Goal: Task Accomplishment & Management: Complete application form

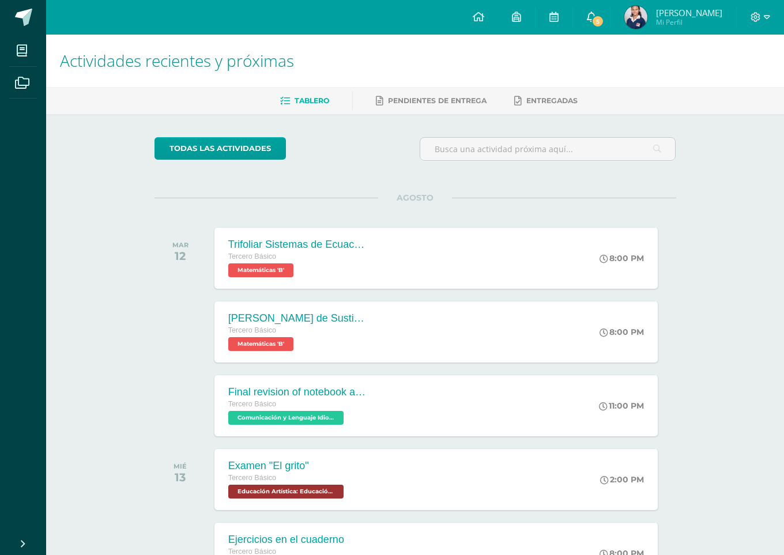
click at [610, 13] on link "5" at bounding box center [591, 17] width 37 height 35
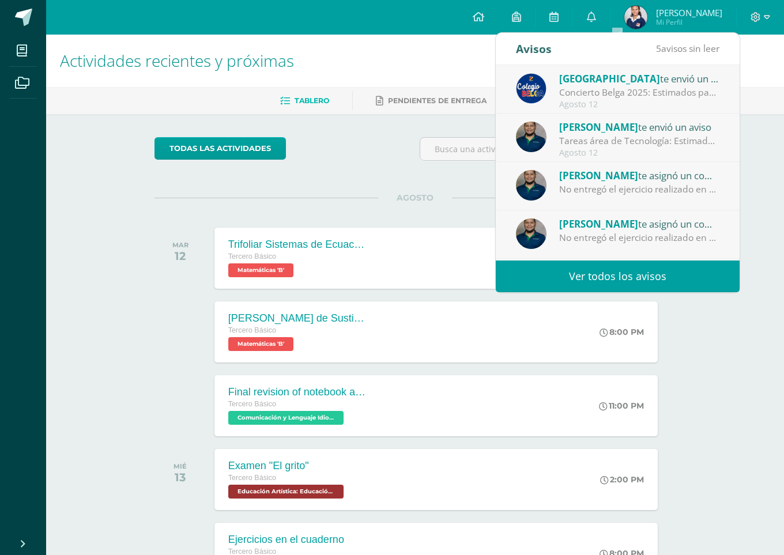
click at [395, 75] on h1 "Actividades recientes y próximas" at bounding box center [415, 61] width 710 height 52
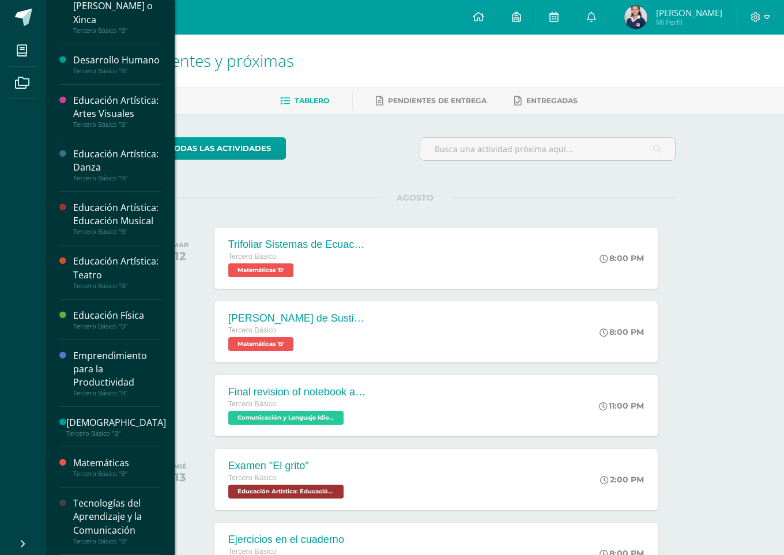
scroll to position [358, 0]
click at [91, 524] on div "Tecnologías del Aprendizaje y la Comunicación" at bounding box center [117, 517] width 88 height 40
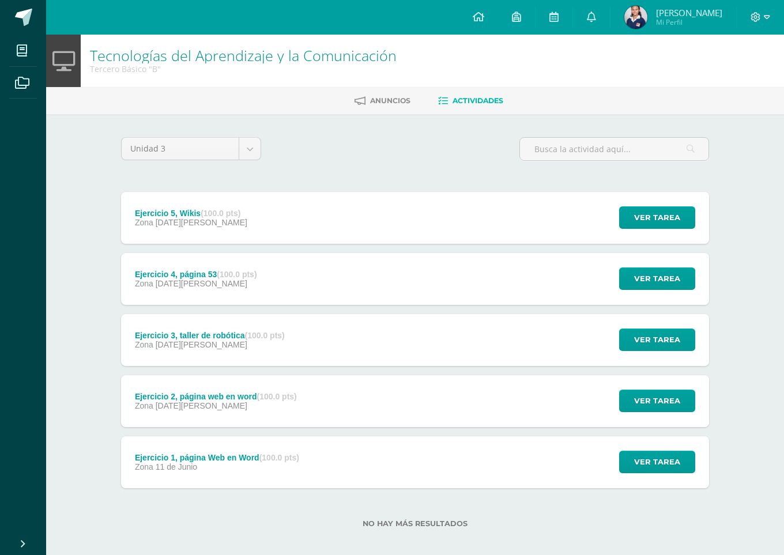
click at [317, 341] on div "Ejercicio 3, taller de robótica (100.0 pts) Zona [DATE][PERSON_NAME] Ver tarea …" at bounding box center [415, 340] width 588 height 52
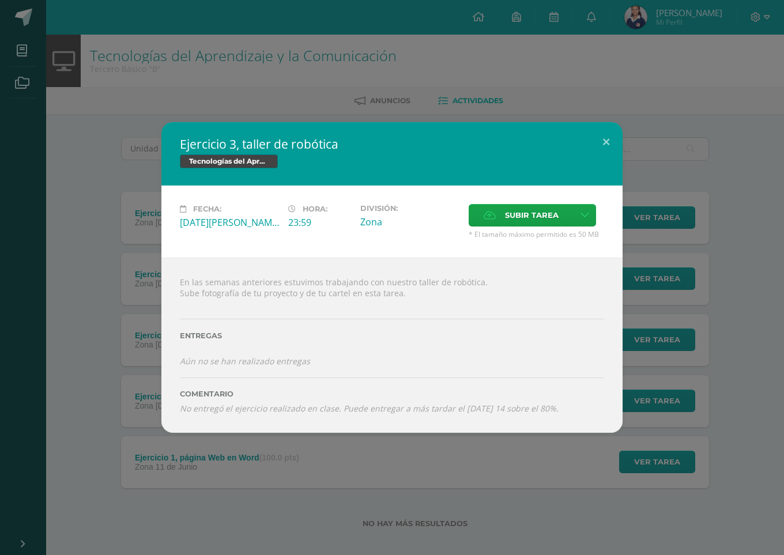
click at [291, 24] on div "Ejercicio 3, taller de robótica Tecnologías del Aprendizaje y la Comunicación F…" at bounding box center [392, 277] width 784 height 555
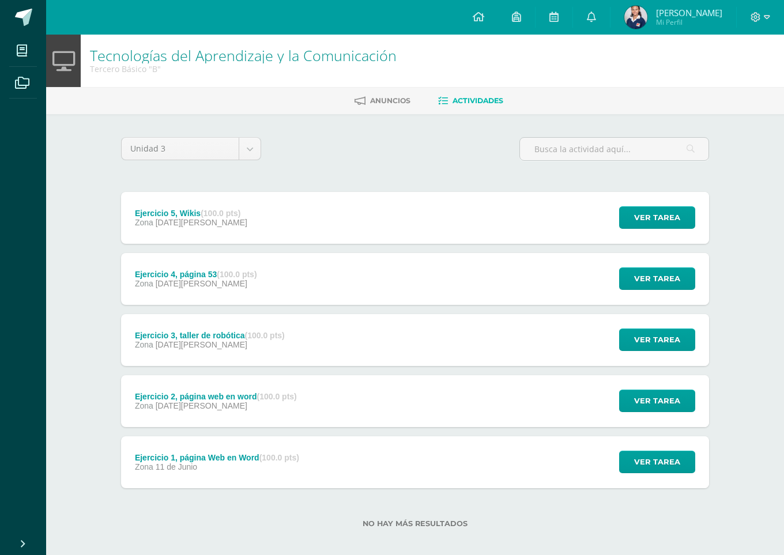
click at [331, 336] on div "Ejercicio 3, taller de robótica (100.0 pts) Zona [DATE][PERSON_NAME] Ver tarea …" at bounding box center [415, 340] width 588 height 52
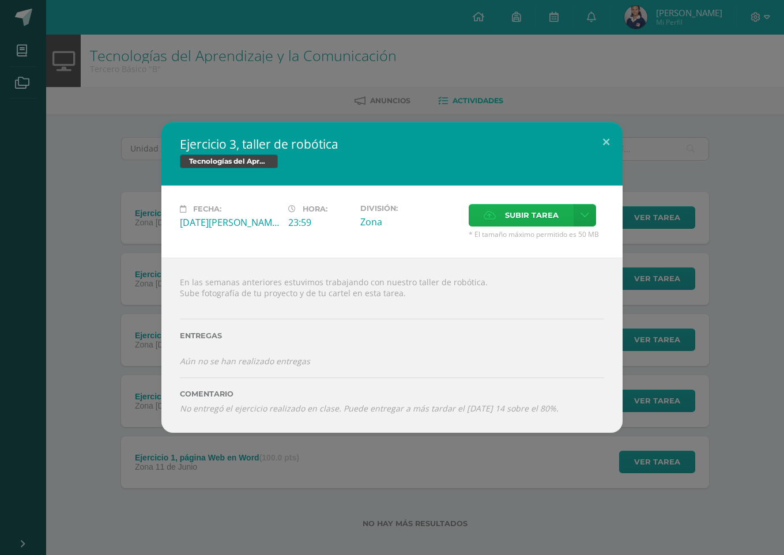
click at [526, 219] on span "Subir tarea" at bounding box center [532, 215] width 54 height 21
click at [0, 0] on input "Subir tarea" at bounding box center [0, 0] width 0 height 0
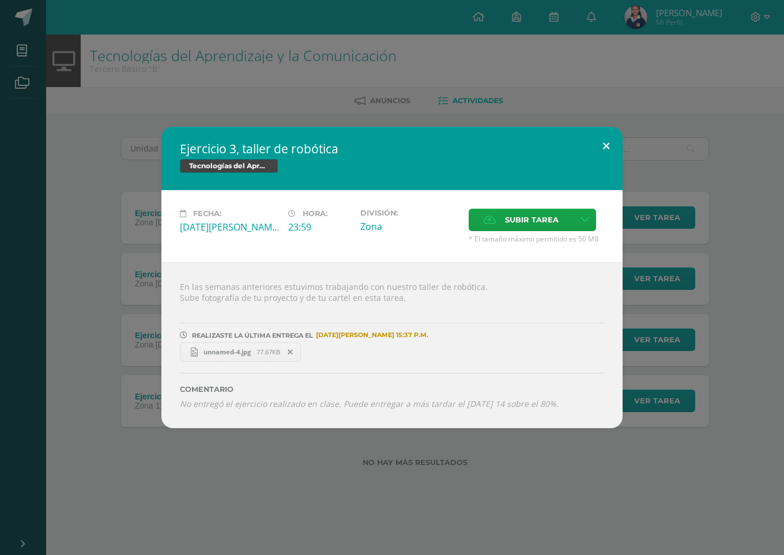
click at [611, 139] on button at bounding box center [606, 146] width 33 height 39
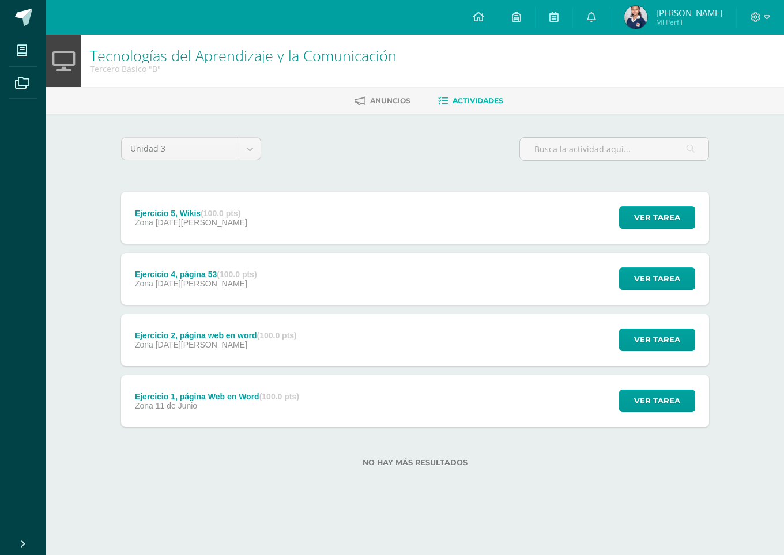
click at [312, 394] on div "Ejercicio 1, página Web en Word (100.0 pts) Zona 11 de Junio" at bounding box center [217, 401] width 192 height 52
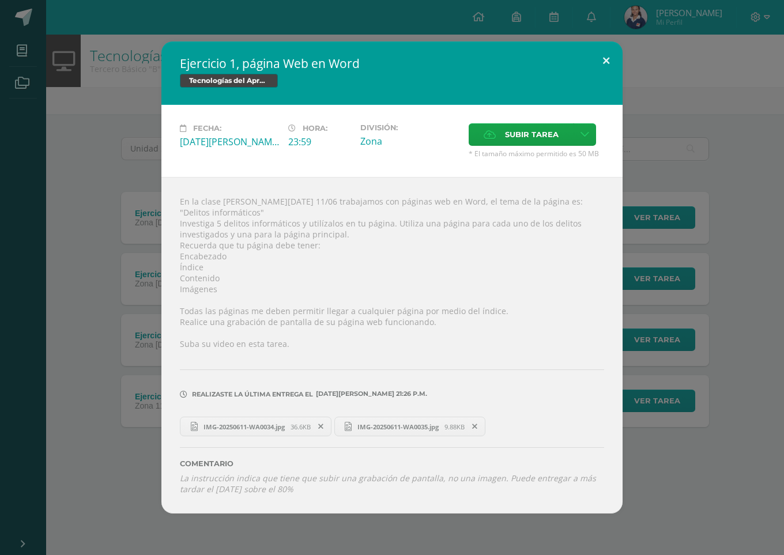
click at [600, 70] on button at bounding box center [606, 61] width 33 height 39
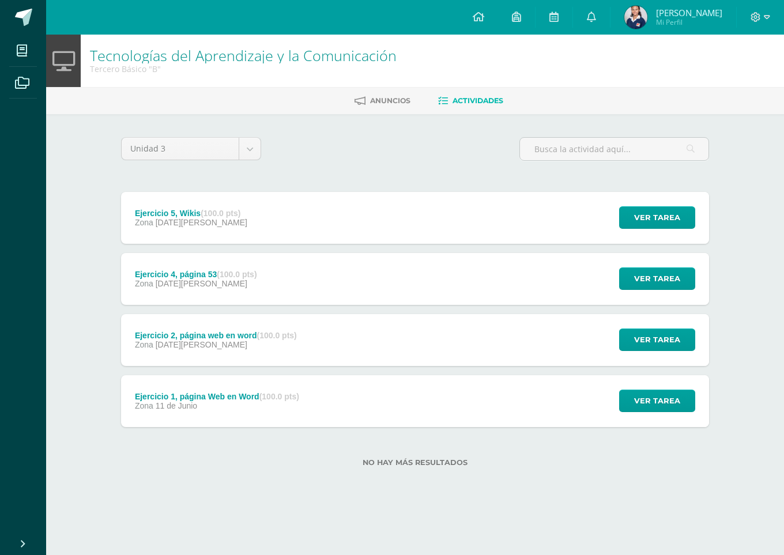
click at [352, 345] on div "Ejercicio 2, página web en word (100.0 pts) Zona 09 de Julio Ver tarea Ejercici…" at bounding box center [415, 340] width 588 height 52
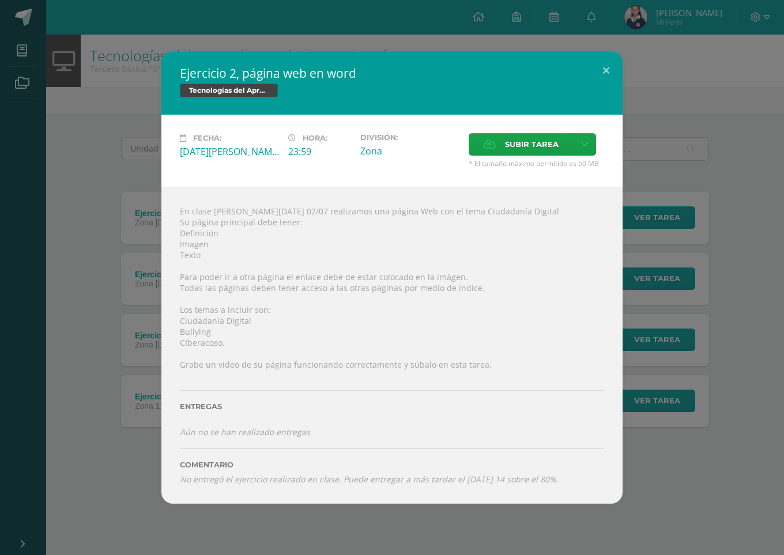
click at [212, 404] on label "Entregas" at bounding box center [392, 406] width 424 height 9
click at [610, 70] on button at bounding box center [606, 70] width 33 height 39
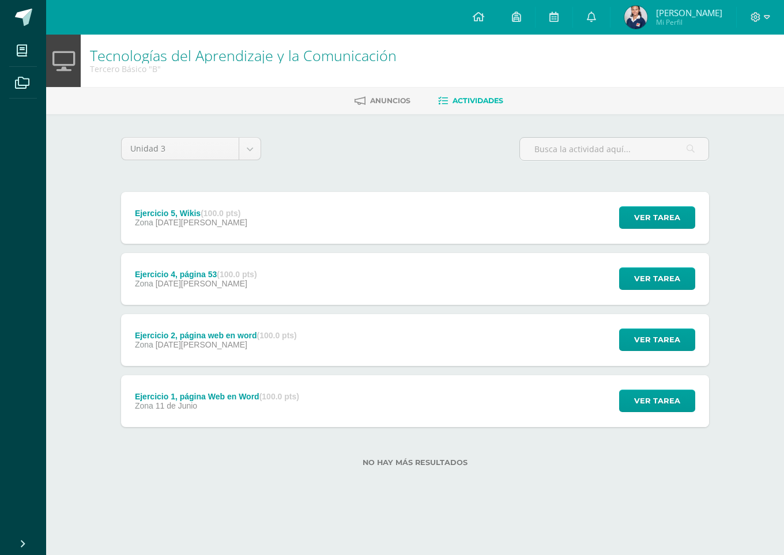
click at [296, 280] on div "Ejercicio 4, página 53 (100.0 pts) Zona 06 de Agosto Ver tarea Ejercicio 4, pág…" at bounding box center [415, 279] width 588 height 52
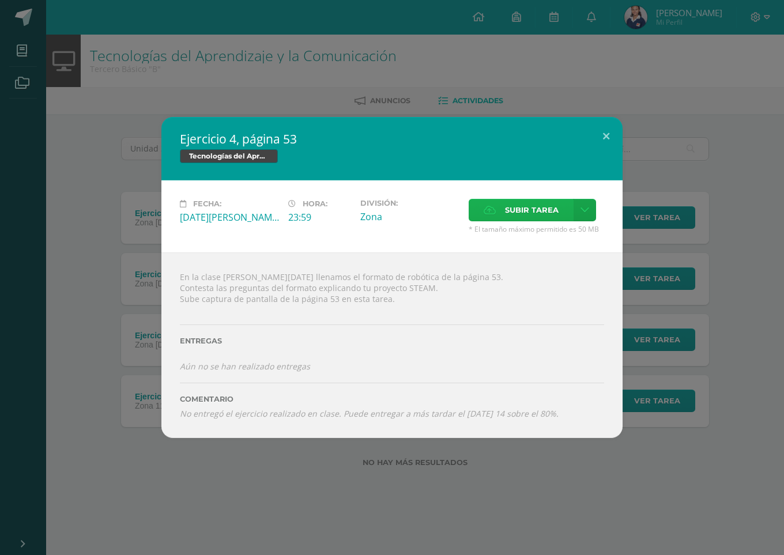
click at [538, 209] on span "Subir tarea" at bounding box center [532, 209] width 54 height 21
click at [0, 0] on input "Subir tarea" at bounding box center [0, 0] width 0 height 0
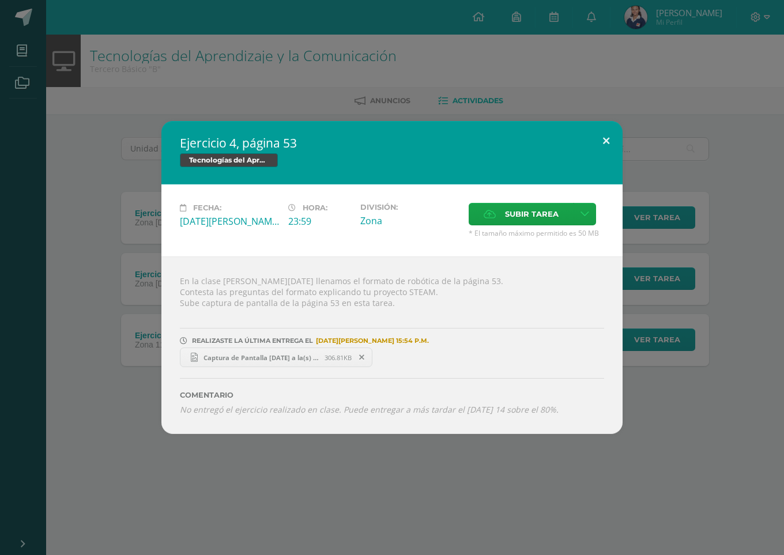
click at [600, 138] on button at bounding box center [606, 140] width 33 height 39
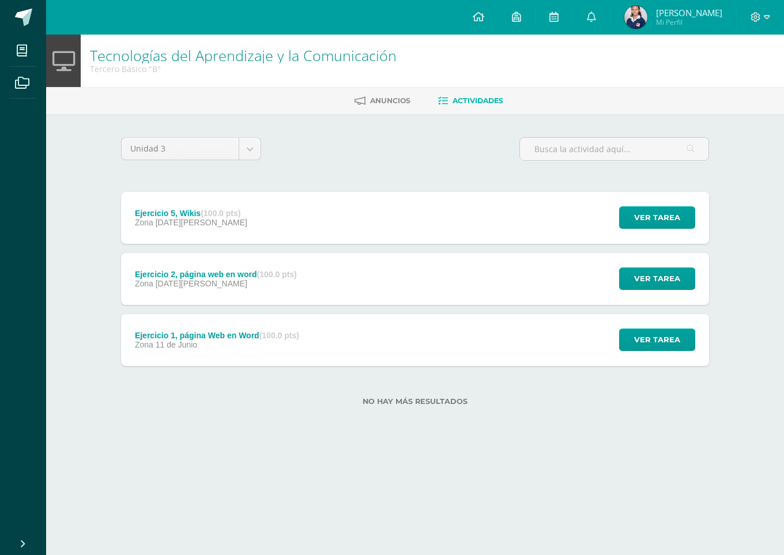
click at [269, 259] on div "Ejercicio 2, página web en word (100.0 pts) Zona 09 de Julio" at bounding box center [216, 279] width 190 height 52
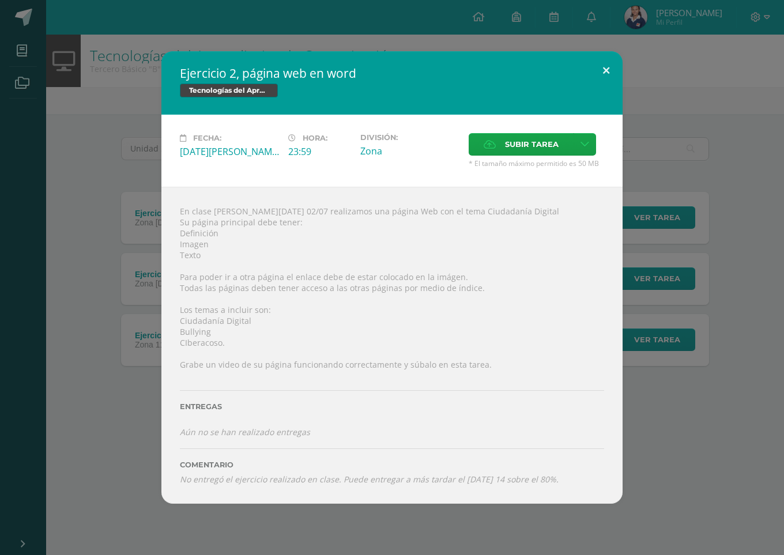
click at [608, 70] on button at bounding box center [606, 70] width 33 height 39
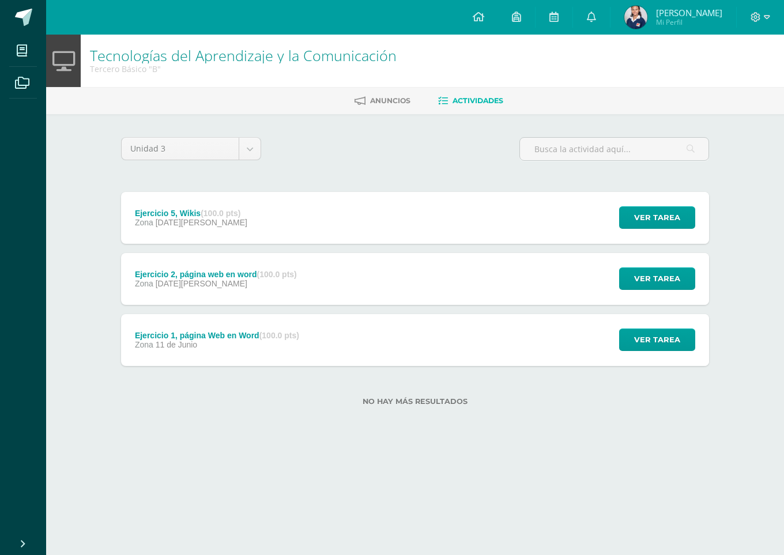
click at [284, 210] on div "Ejercicio 5, Wikis (100.0 pts) Zona 08 de Agosto Ver tarea Ejercicio 5, Wikis T…" at bounding box center [415, 218] width 588 height 52
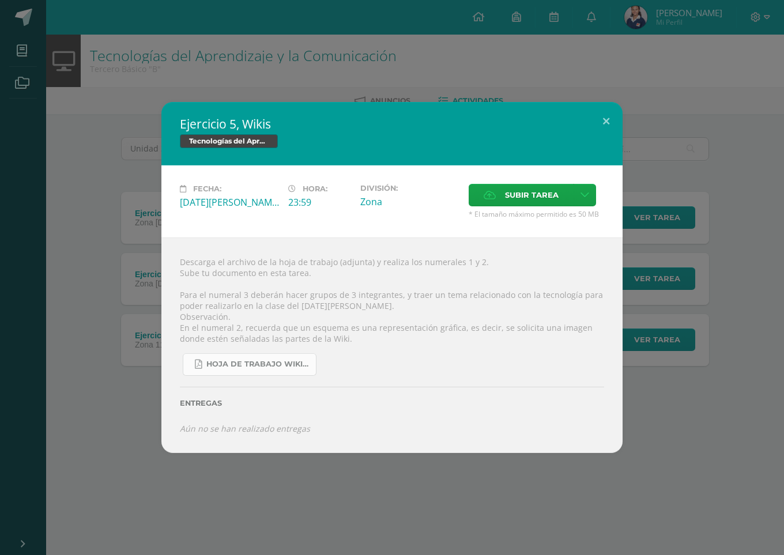
click at [252, 361] on span "Hoja de trabajo Wikis.pdf" at bounding box center [258, 364] width 104 height 9
click at [307, 360] on span "Hoja de trabajo Wikis.pdf" at bounding box center [258, 364] width 104 height 9
drag, startPoint x: 609, startPoint y: 119, endPoint x: 446, endPoint y: 203, distance: 182.8
click at [609, 119] on button at bounding box center [606, 121] width 33 height 39
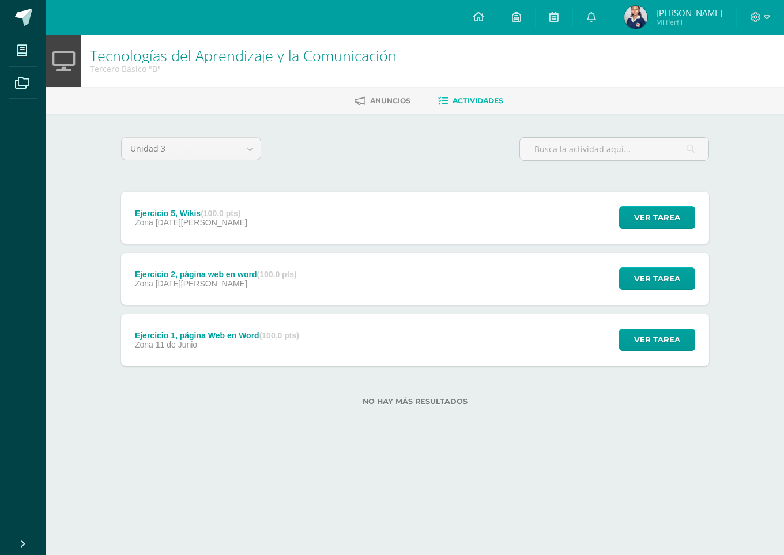
click at [289, 287] on div "Zona 09 de Julio" at bounding box center [216, 283] width 162 height 9
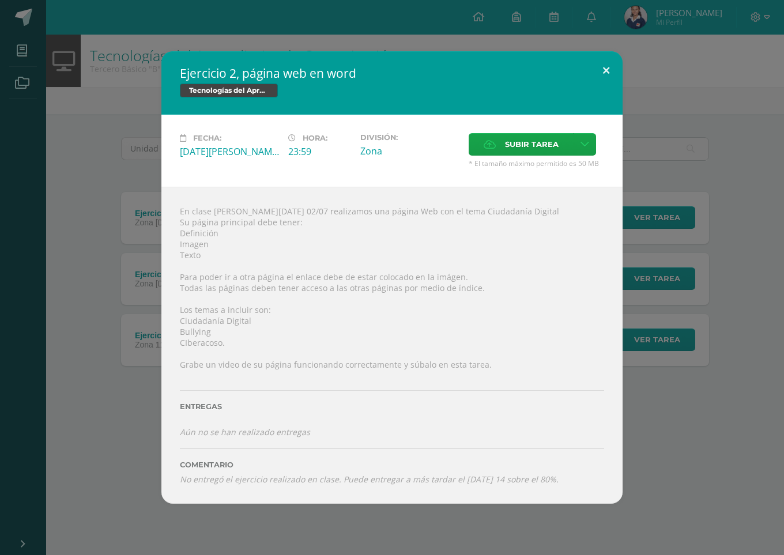
click at [609, 69] on button at bounding box center [606, 70] width 33 height 39
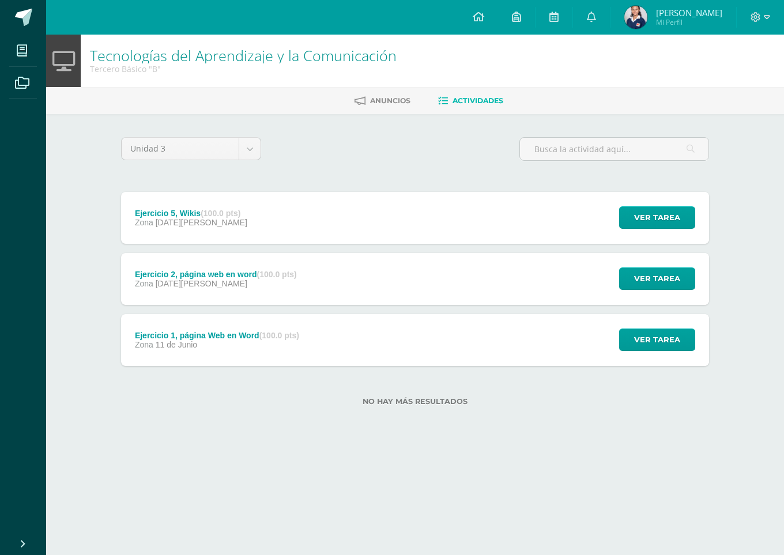
click at [336, 232] on div "Ejercicio 5, Wikis (100.0 pts) Zona 08 de Agosto Ver tarea Ejercicio 5, Wikis T…" at bounding box center [415, 218] width 588 height 52
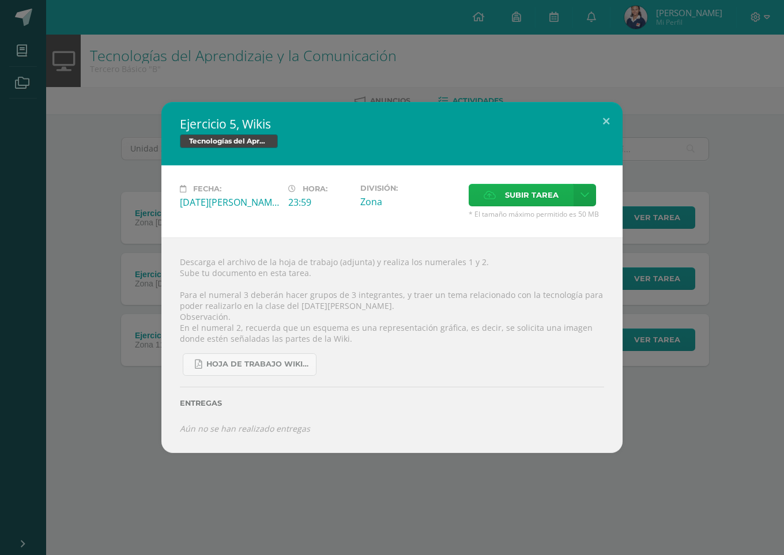
click at [521, 197] on span "Subir tarea" at bounding box center [532, 194] width 54 height 21
click at [0, 0] on input "Subir tarea" at bounding box center [0, 0] width 0 height 0
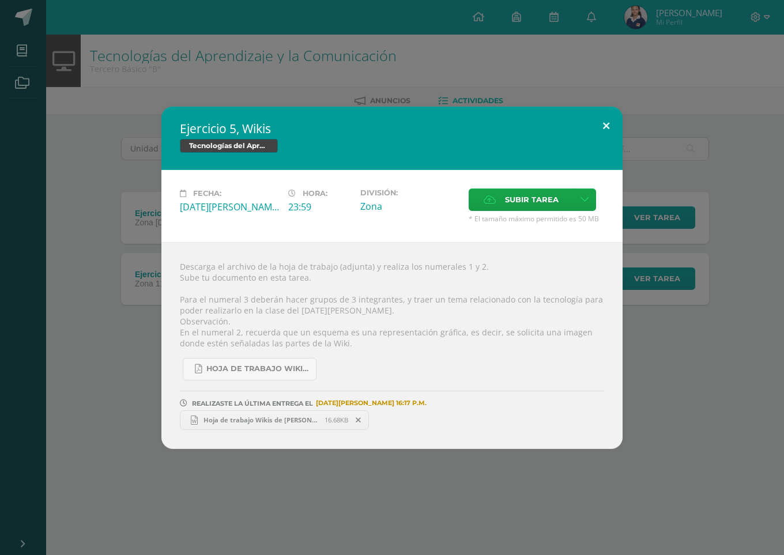
click at [601, 134] on button at bounding box center [606, 126] width 33 height 39
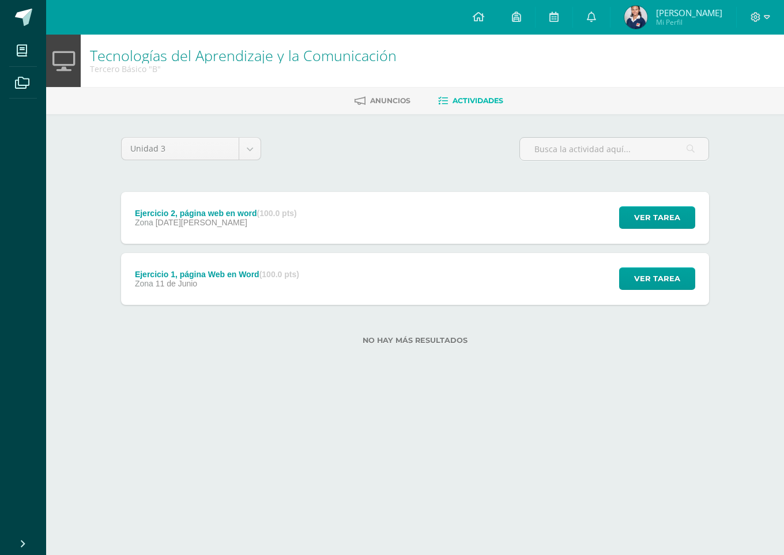
click at [647, 17] on img at bounding box center [635, 17] width 23 height 23
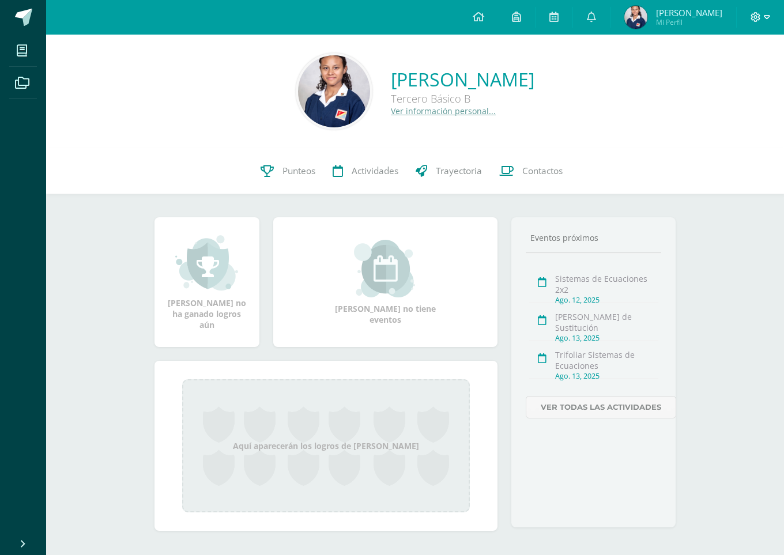
click at [759, 13] on icon at bounding box center [756, 17] width 10 height 10
click at [751, 63] on span "Configuración" at bounding box center [732, 61] width 54 height 11
